Goal: Task Accomplishment & Management: Use online tool/utility

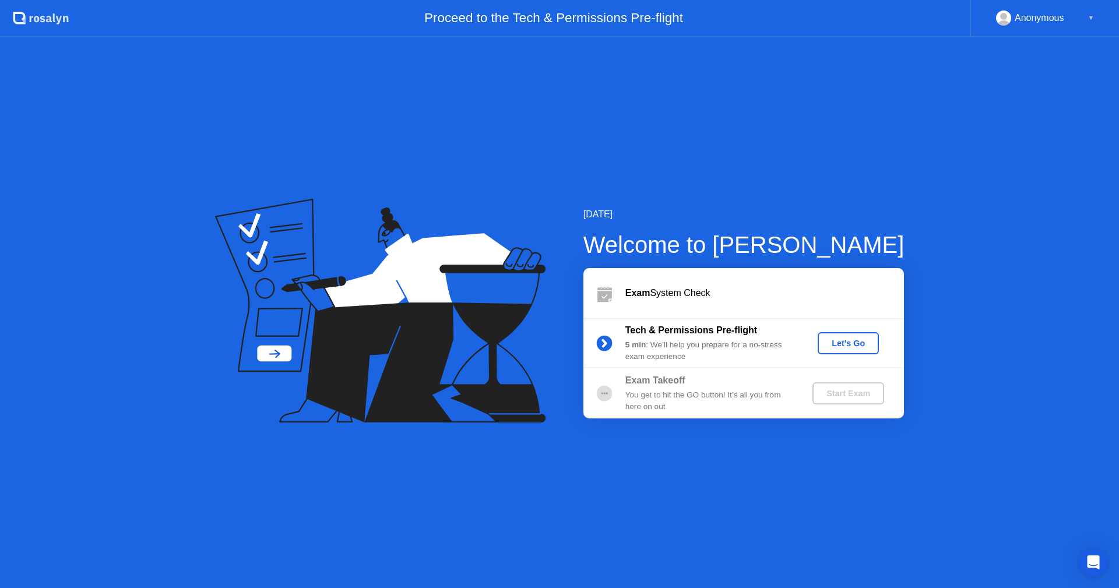
click at [389, 107] on div "[DATE] Welcome to [PERSON_NAME] Exam System Check Tech & Permissions Pre-flight…" at bounding box center [559, 312] width 1119 height 551
click at [873, 341] on div "Let's Go" at bounding box center [848, 342] width 52 height 9
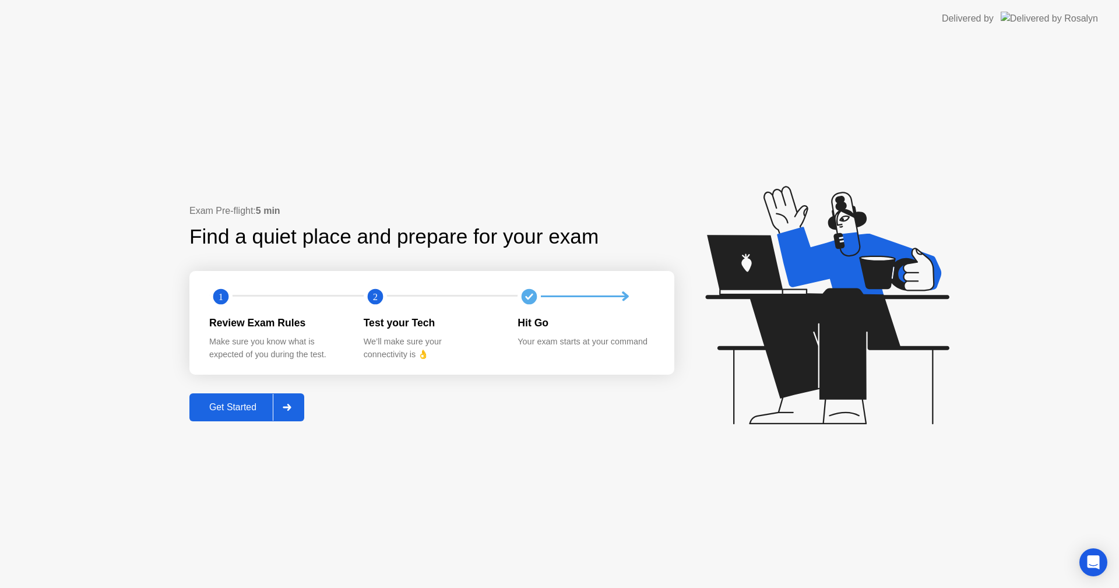
click at [304, 411] on button "Get Started" at bounding box center [246, 407] width 115 height 28
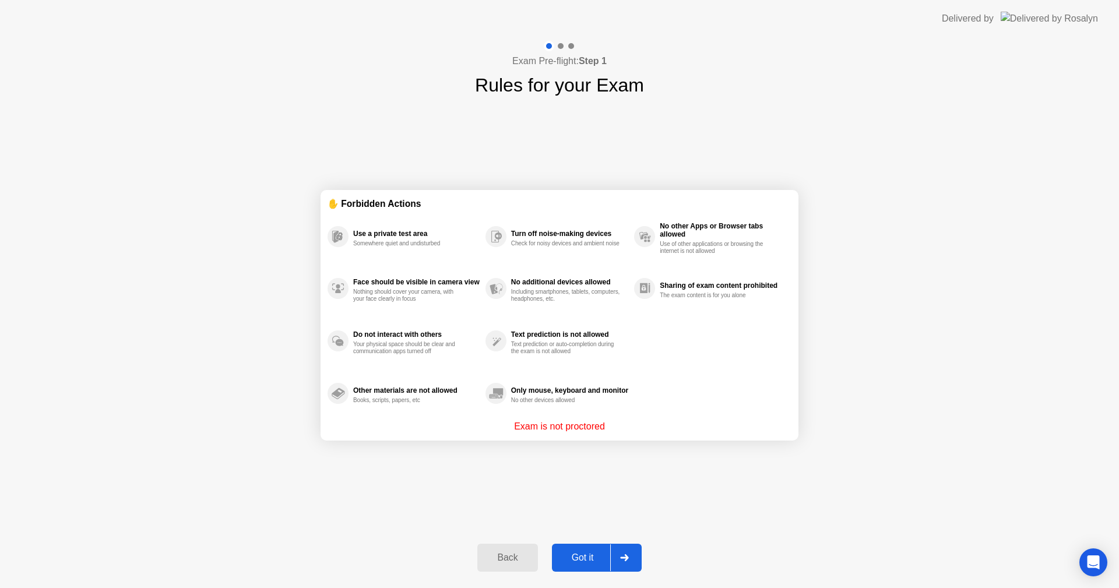
click at [604, 552] on div "Got it" at bounding box center [582, 557] width 55 height 10
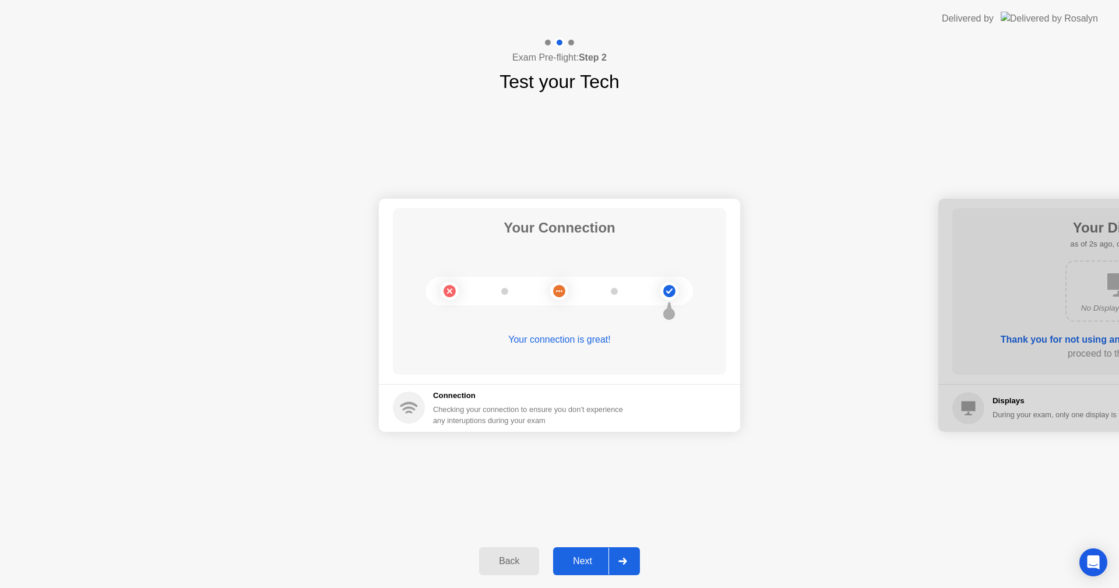
click at [601, 562] on div "Next" at bounding box center [582, 561] width 52 height 10
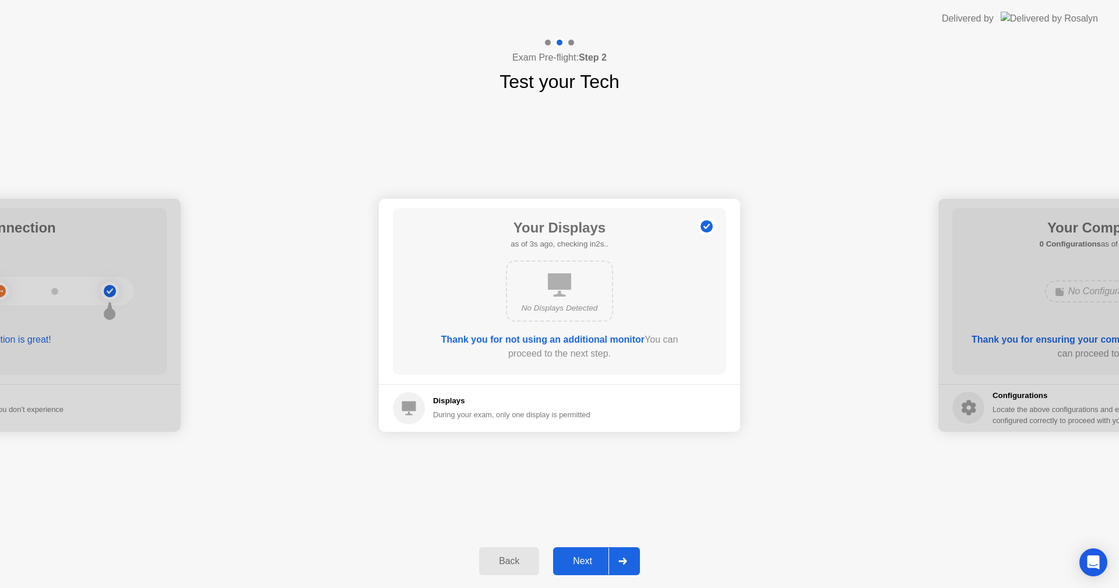
click at [601, 562] on div "Next" at bounding box center [582, 561] width 52 height 10
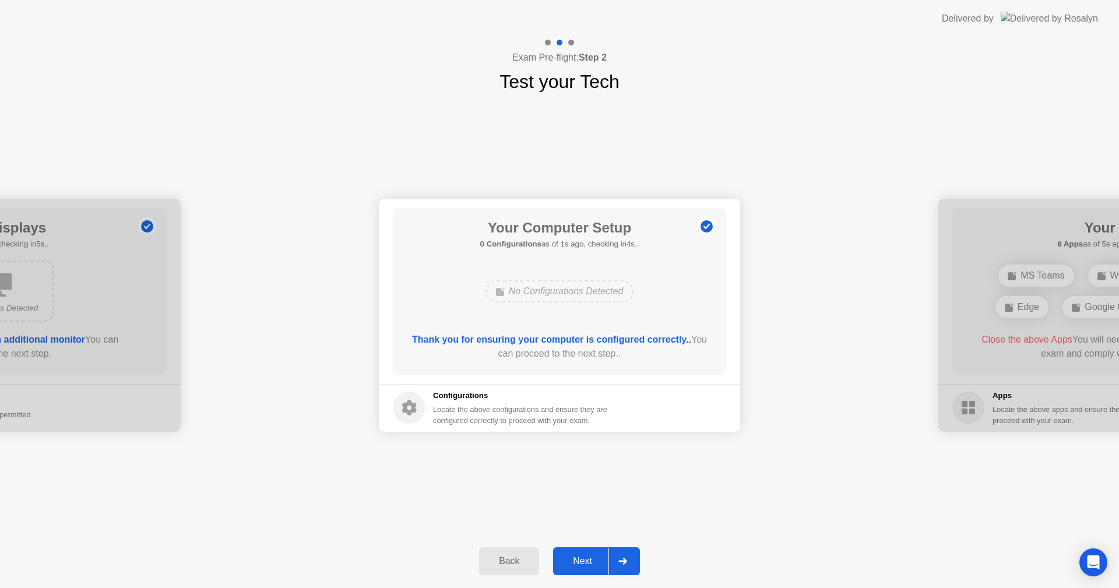
click at [601, 562] on div "Next" at bounding box center [582, 561] width 52 height 10
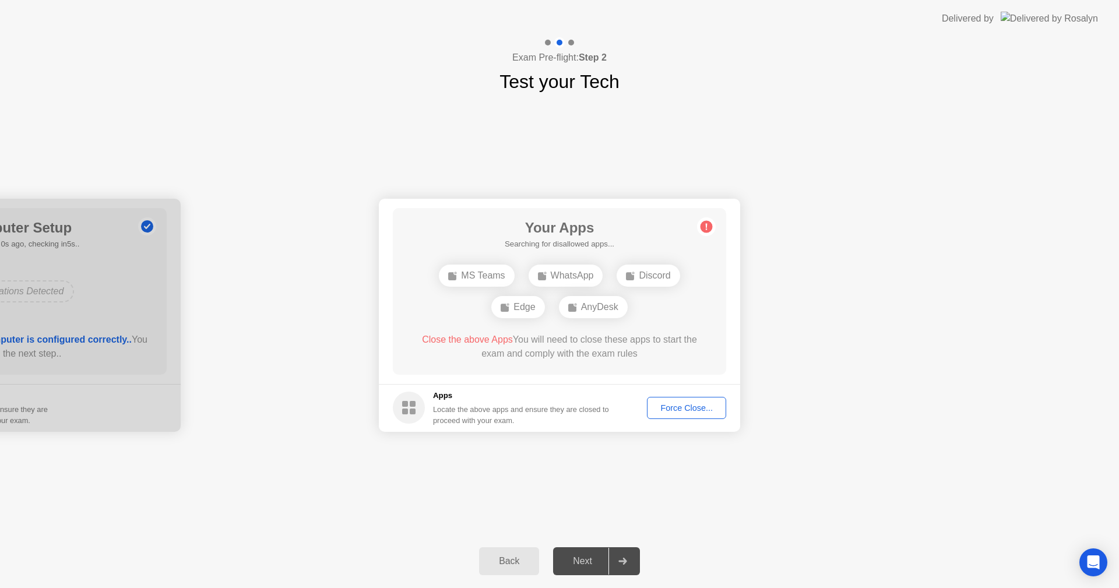
click at [861, 549] on div "Back Next" at bounding box center [559, 561] width 1119 height 54
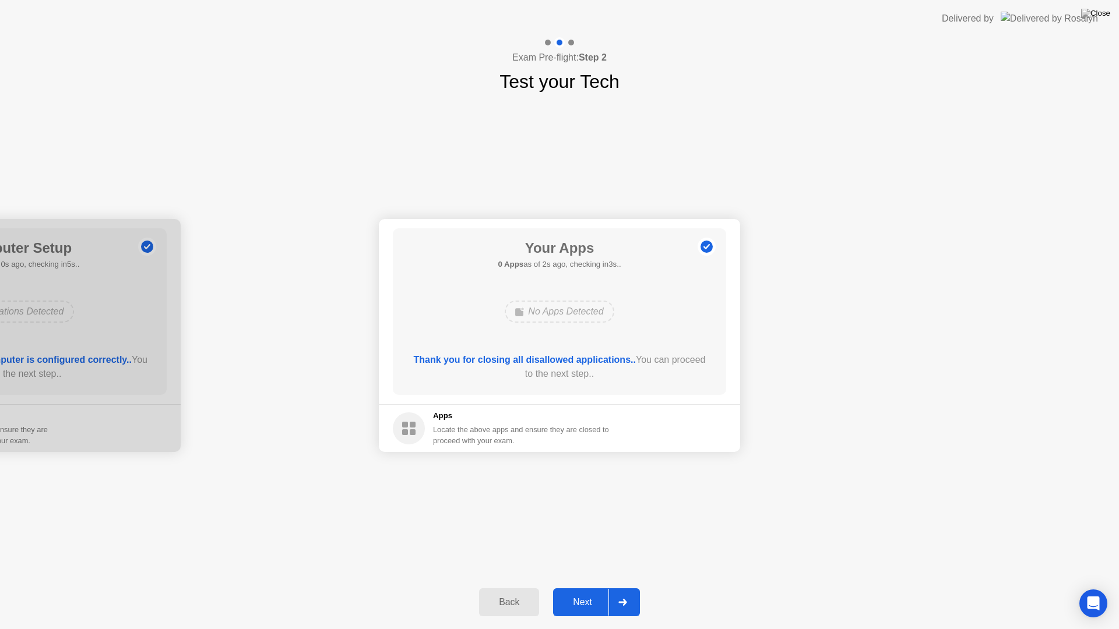
click at [602, 587] on div "Next" at bounding box center [582, 602] width 52 height 10
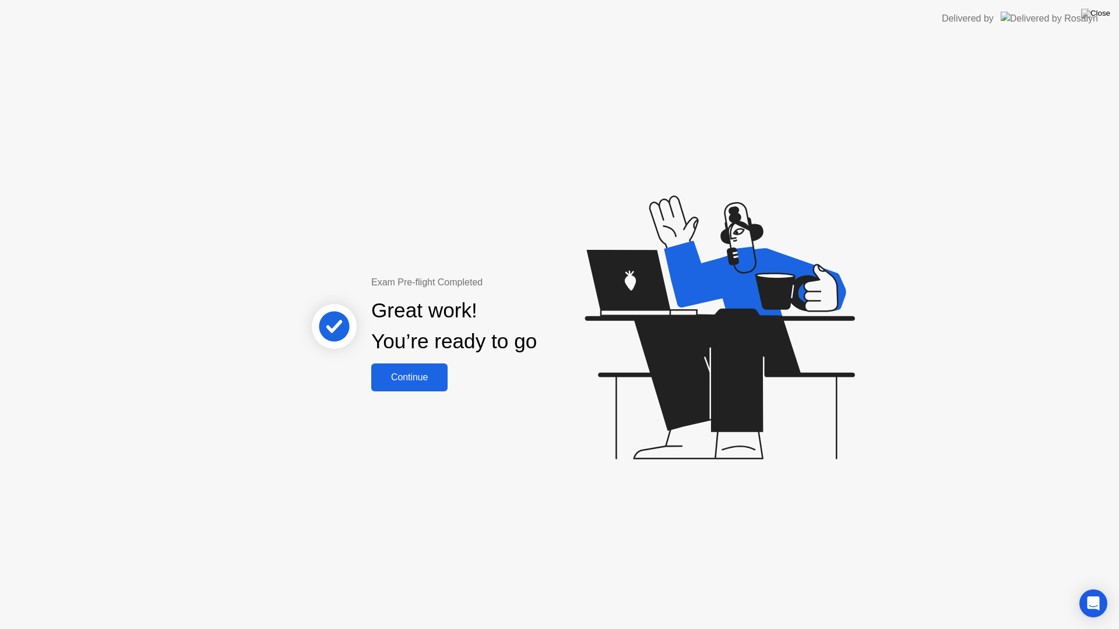
click at [407, 375] on div "Continue" at bounding box center [409, 377] width 69 height 10
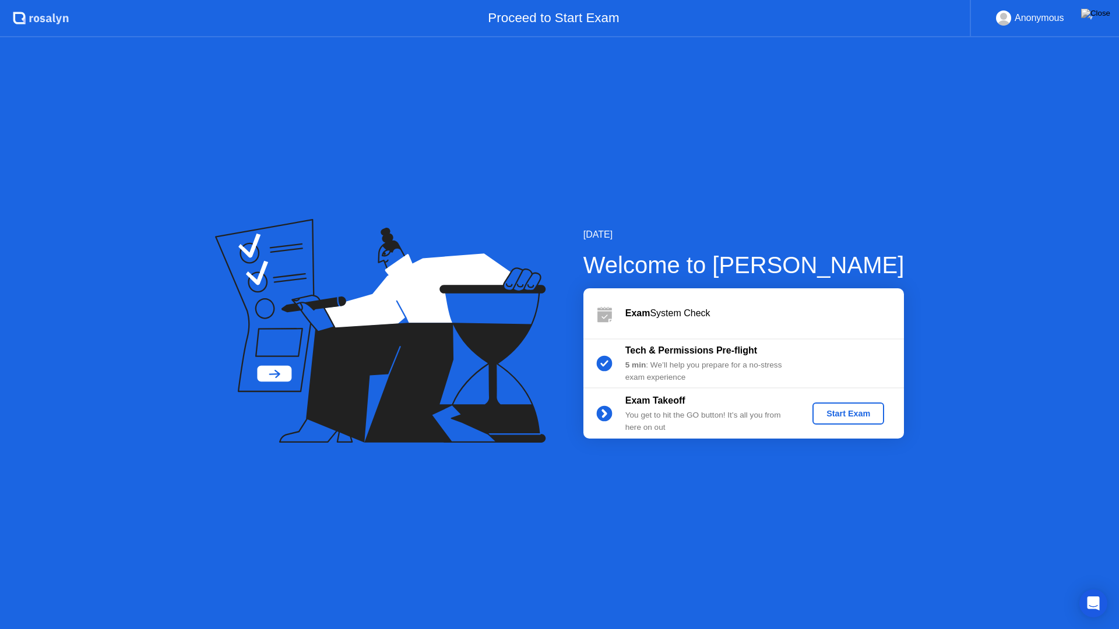
click at [826, 414] on div "Start Exam" at bounding box center [848, 413] width 62 height 9
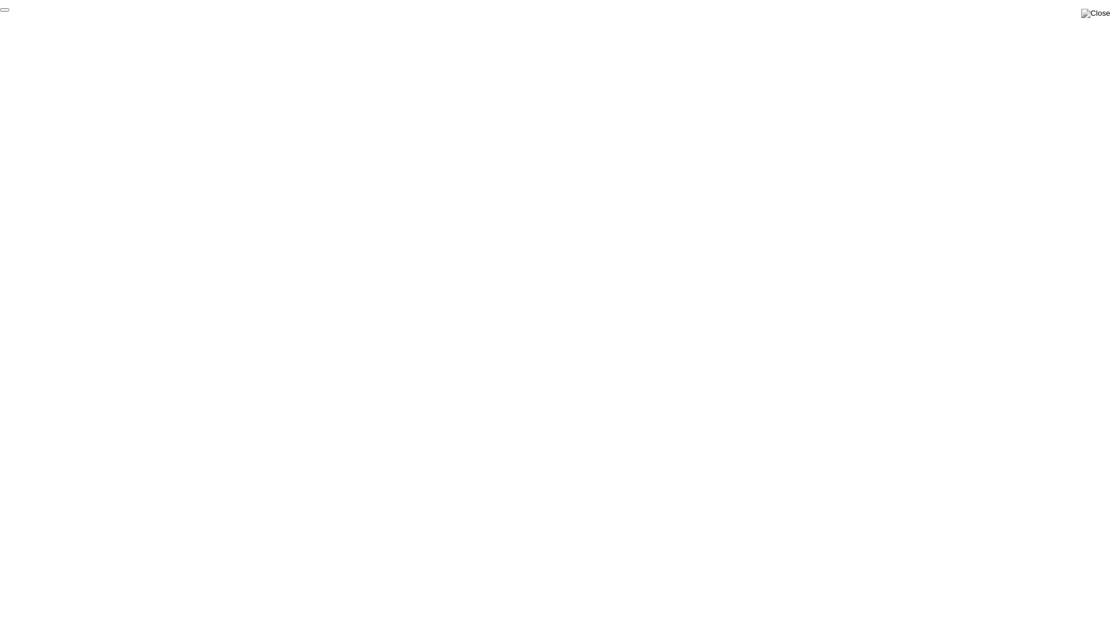
click div "End Proctoring Session"
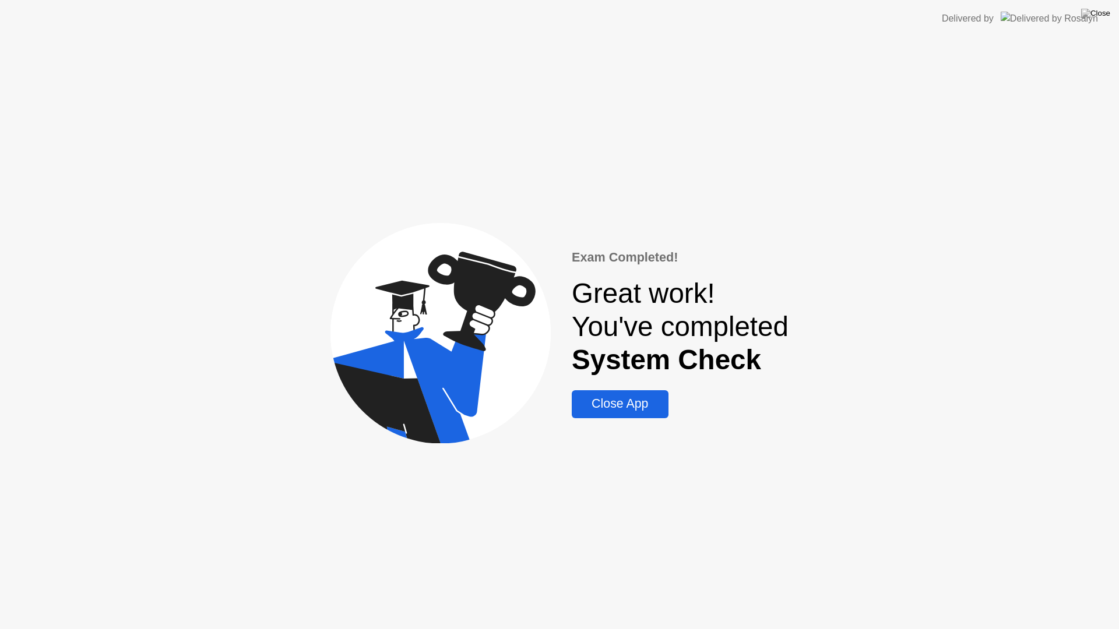
click at [603, 406] on div "Close App" at bounding box center [619, 404] width 89 height 15
